Goal: Task Accomplishment & Management: Manage account settings

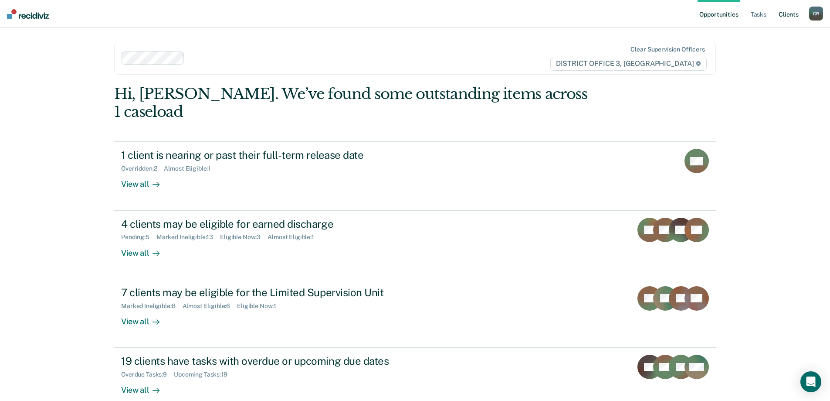
click at [786, 15] on link "Client s" at bounding box center [789, 14] width 24 height 28
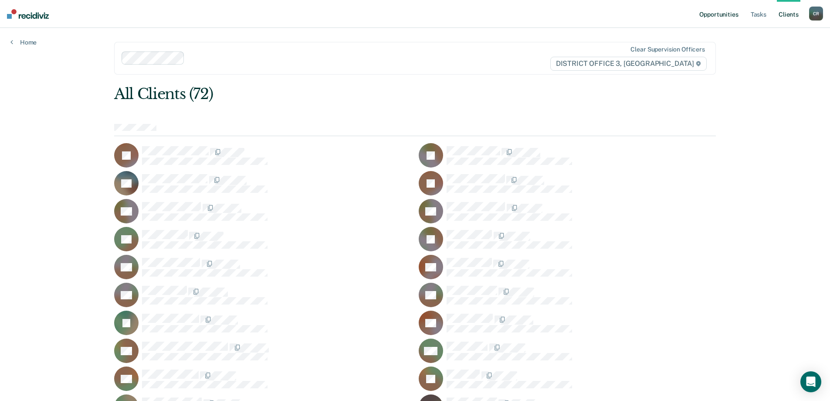
click at [718, 13] on link "Opportunities" at bounding box center [719, 14] width 42 height 28
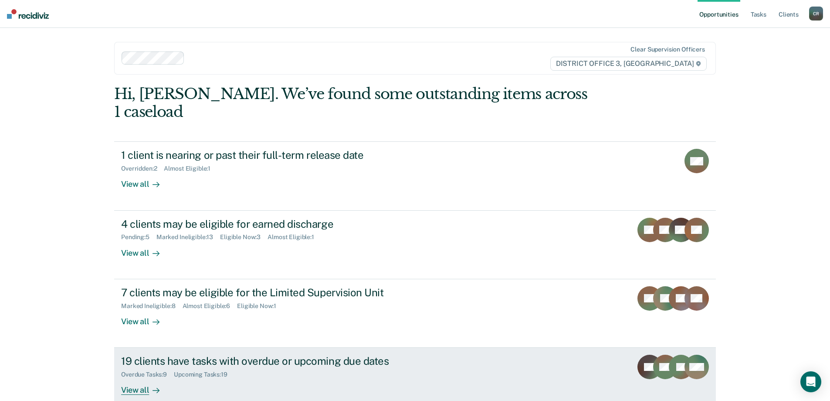
click at [254, 367] on div "Overdue Tasks : 9 Upcoming Tasks : 19" at bounding box center [274, 372] width 306 height 11
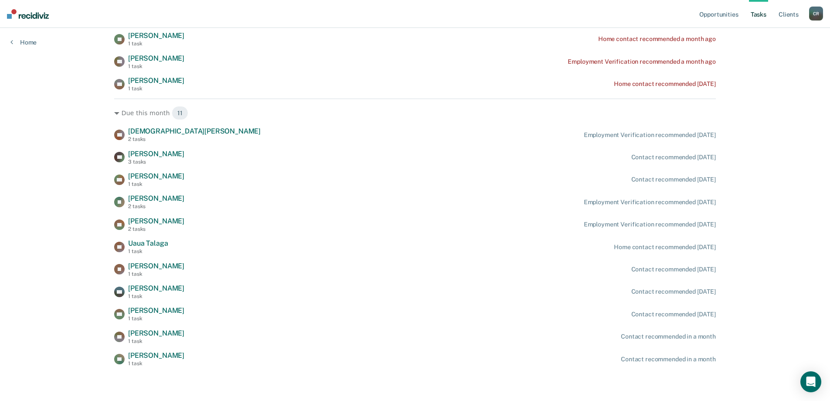
scroll to position [265, 0]
